Goal: Obtain resource: Download file/media

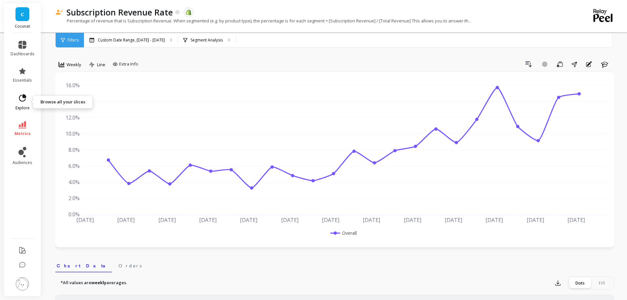
click at [23, 101] on icon at bounding box center [22, 97] width 7 height 7
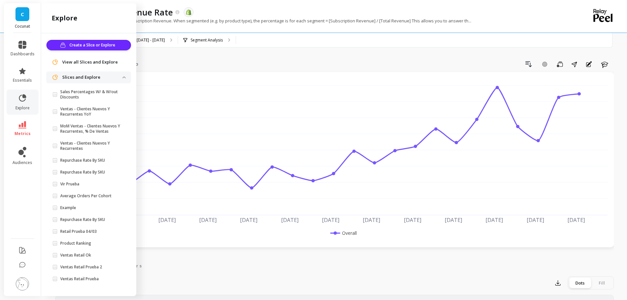
click at [22, 123] on icon at bounding box center [22, 124] width 8 height 7
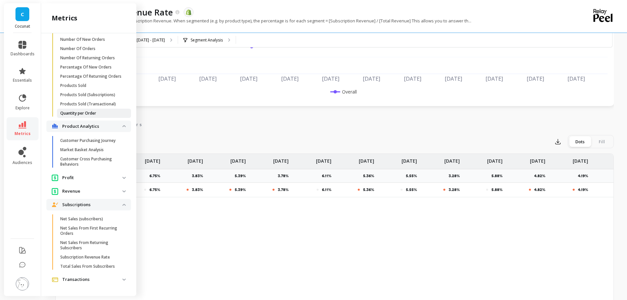
scroll to position [263, 0]
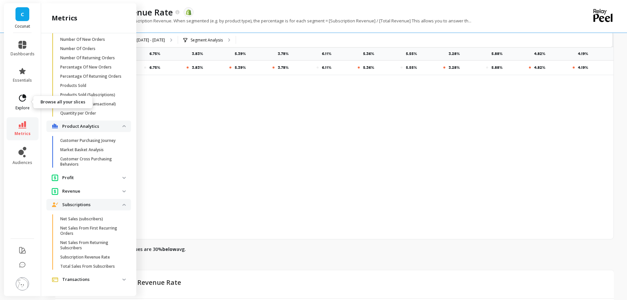
click at [23, 98] on icon at bounding box center [22, 97] width 9 height 9
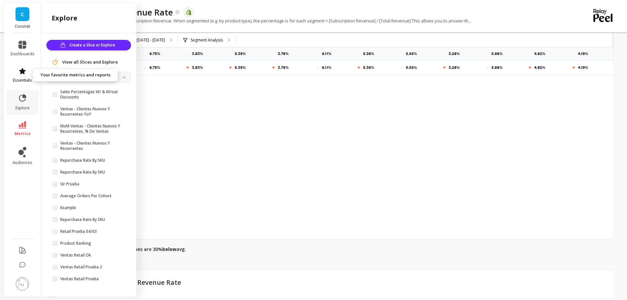
click at [25, 74] on icon at bounding box center [22, 71] width 8 height 8
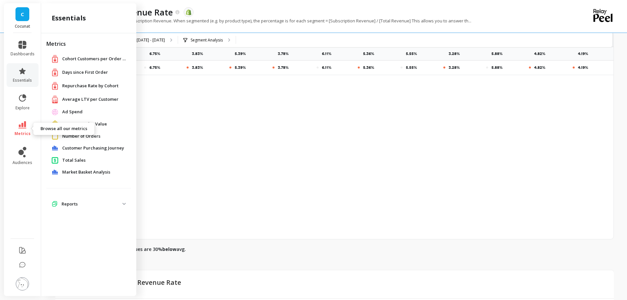
click at [28, 123] on link "metrics" at bounding box center [23, 128] width 24 height 15
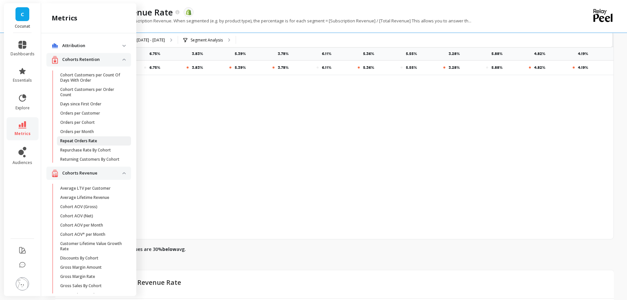
click at [88, 142] on p "Repeat Orders Rate" at bounding box center [78, 140] width 37 height 5
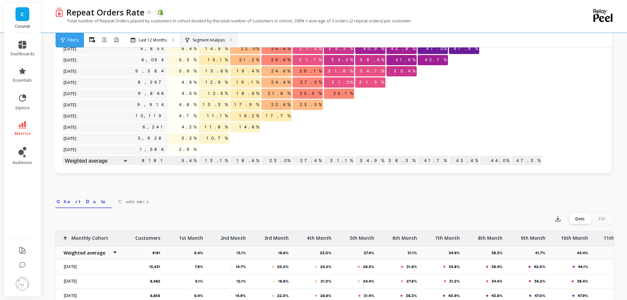
scroll to position [237, 0]
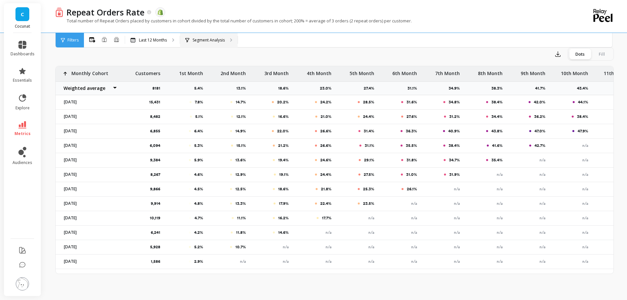
click at [202, 43] on div "Segment Analysis" at bounding box center [209, 40] width 58 height 14
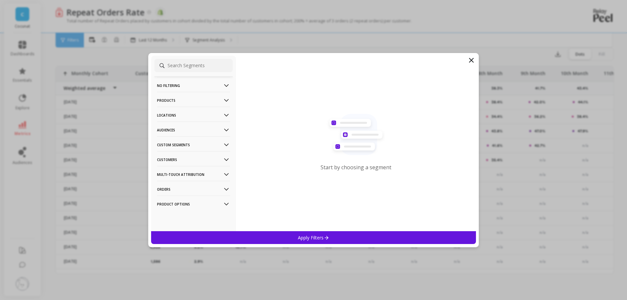
click at [223, 159] on icon at bounding box center [226, 159] width 7 height 7
click at [173, 205] on p "Subscriptions" at bounding box center [171, 207] width 27 height 6
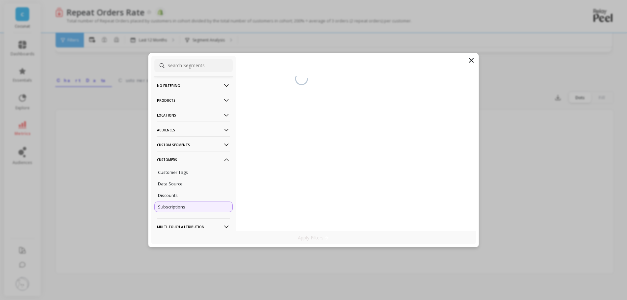
scroll to position [73, 0]
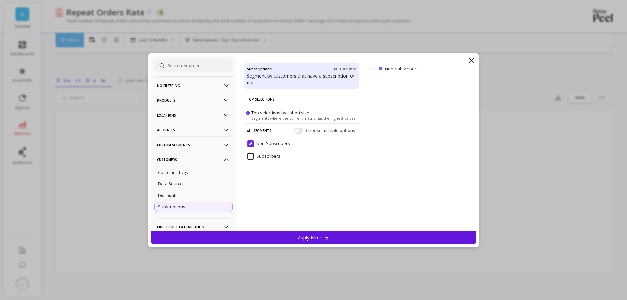
click at [251, 144] on input "Non-Subscribers" at bounding box center [268, 143] width 43 height 7
click at [252, 154] on input "Subscribers" at bounding box center [263, 156] width 33 height 7
click at [303, 235] on p "Apply Filters" at bounding box center [313, 237] width 31 height 6
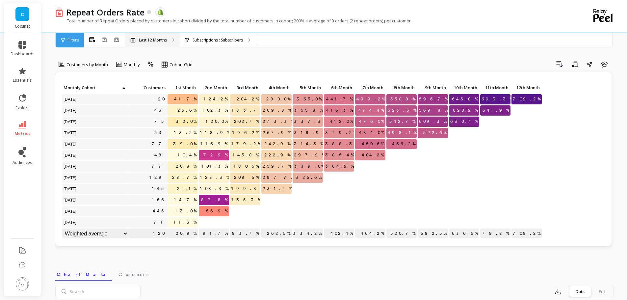
click at [145, 42] on p "Last 12 Months" at bounding box center [153, 40] width 28 height 5
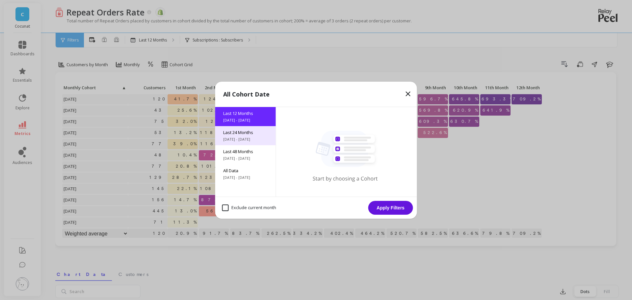
click at [231, 137] on span "[DATE] - [DATE]" at bounding box center [245, 139] width 45 height 5
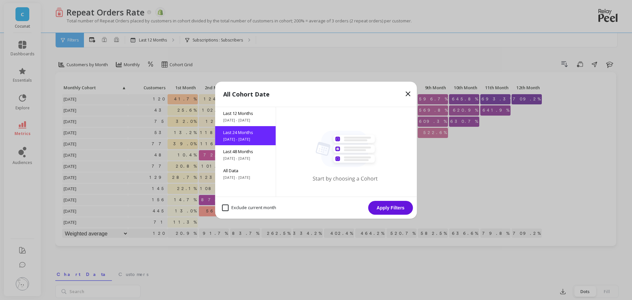
click at [390, 205] on button "Apply Filters" at bounding box center [390, 208] width 45 height 14
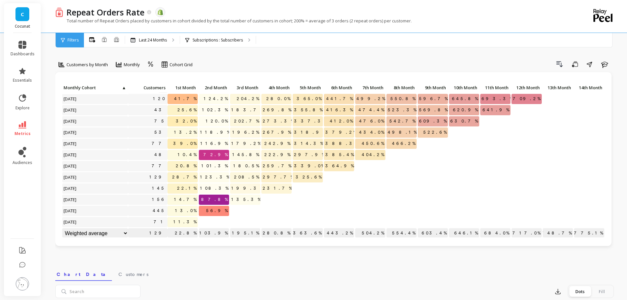
scroll to position [175, 0]
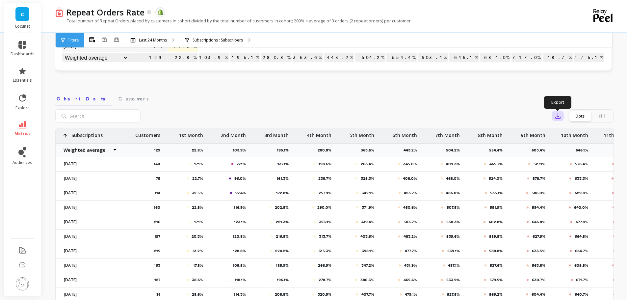
click at [557, 114] on icon "button" at bounding box center [557, 116] width 7 height 7
click at [562, 131] on button "CSV" at bounding box center [581, 134] width 59 height 12
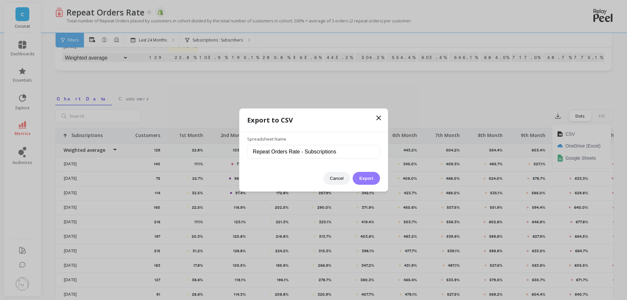
click at [366, 179] on button "Export" at bounding box center [366, 178] width 27 height 13
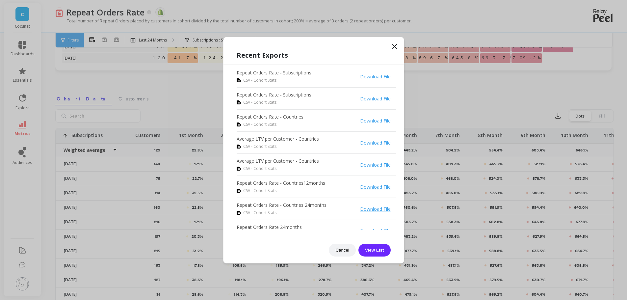
click at [392, 44] on icon at bounding box center [395, 46] width 8 height 8
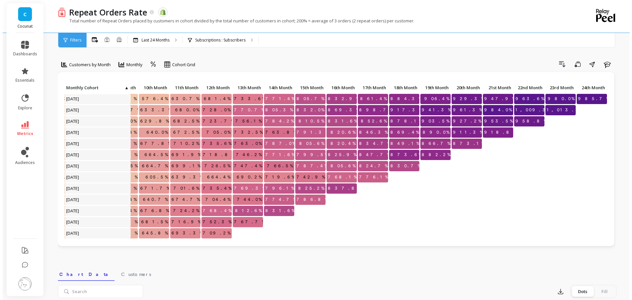
scroll to position [0, 317]
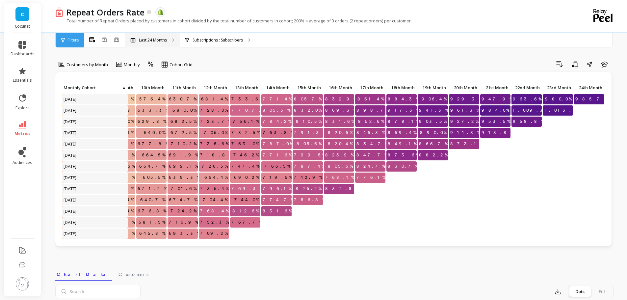
click at [169, 39] on div "Last 24 Months" at bounding box center [152, 40] width 55 height 14
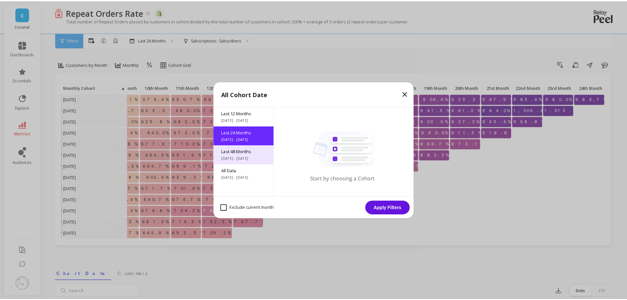
scroll to position [0, 313]
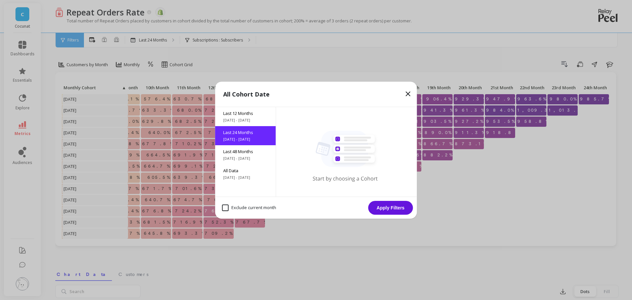
click at [225, 209] on month "Exclude current month" at bounding box center [249, 207] width 54 height 7
checkbox month "true"
click at [395, 207] on button "Apply Filters" at bounding box center [390, 208] width 45 height 14
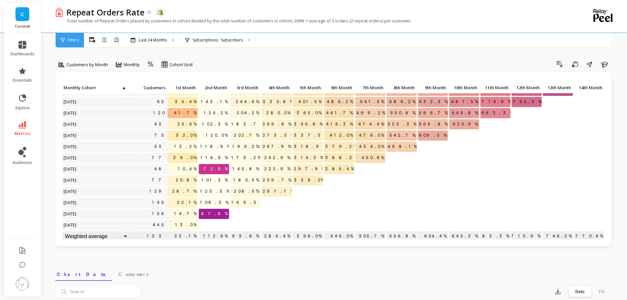
scroll to position [139, 0]
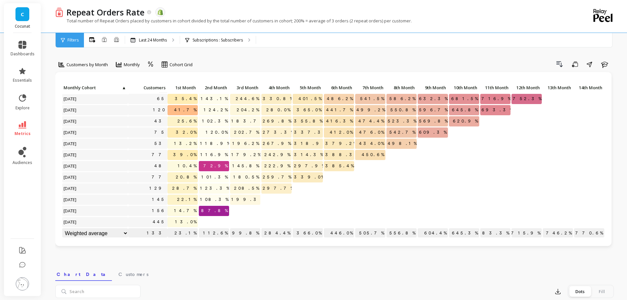
click at [428, 257] on div "Customers by Month Monthly Cohort Grid Drill Down Save Share Learn Click to cre…" at bounding box center [334, 277] width 558 height 502
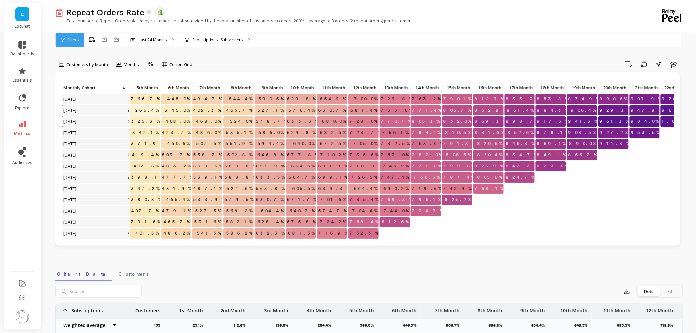
scroll to position [0, 249]
